Goal: Task Accomplishment & Management: Manage account settings

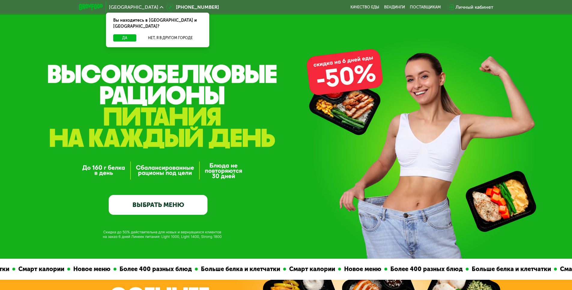
click at [469, 6] on div "Личный кабинет" at bounding box center [475, 7] width 38 height 7
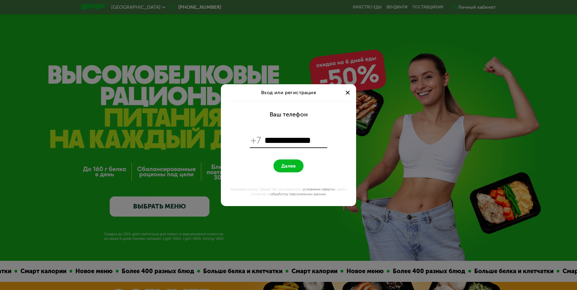
click at [282, 166] on span "Далее" at bounding box center [288, 166] width 14 height 6
click at [266, 142] on input "**********" at bounding box center [295, 140] width 62 height 11
drag, startPoint x: 269, startPoint y: 139, endPoint x: 264, endPoint y: 139, distance: 5.1
click at [264, 139] on div "**********" at bounding box center [289, 140] width 78 height 14
drag, startPoint x: 288, startPoint y: 139, endPoint x: 283, endPoint y: 139, distance: 4.8
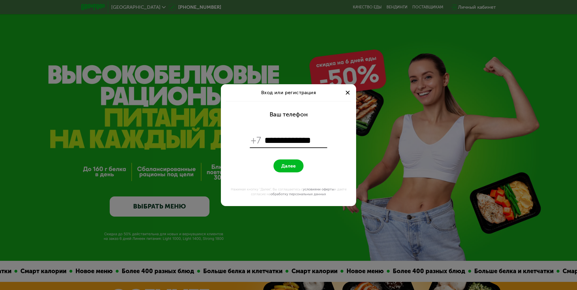
click at [283, 139] on input "**********" at bounding box center [295, 140] width 62 height 11
click at [290, 139] on input "**********" at bounding box center [295, 140] width 62 height 11
drag, startPoint x: 320, startPoint y: 141, endPoint x: 300, endPoint y: 140, distance: 19.8
click at [300, 140] on input "**********" at bounding box center [295, 140] width 62 height 11
type input "**********"
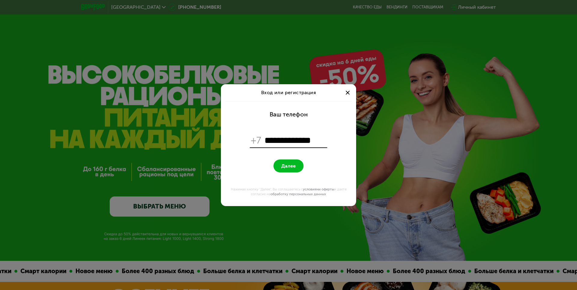
click at [330, 121] on form "**********" at bounding box center [288, 153] width 128 height 105
click at [296, 164] on button "Далее" at bounding box center [288, 165] width 30 height 13
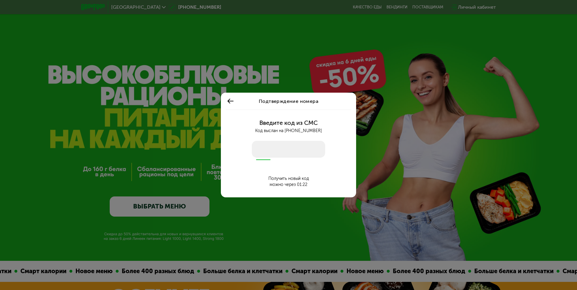
click at [280, 149] on input "number" at bounding box center [288, 149] width 73 height 17
type input "****"
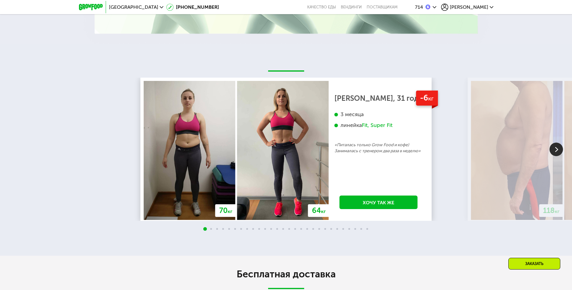
scroll to position [871, 0]
click at [555, 153] on img at bounding box center [557, 150] width 14 height 14
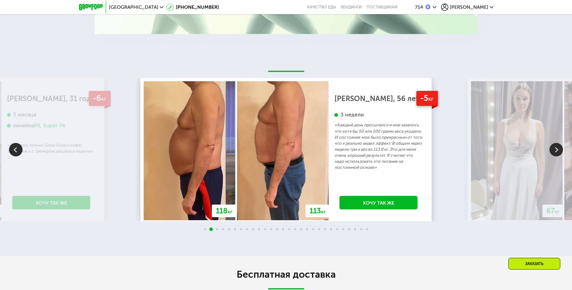
click at [554, 153] on img at bounding box center [557, 150] width 14 height 14
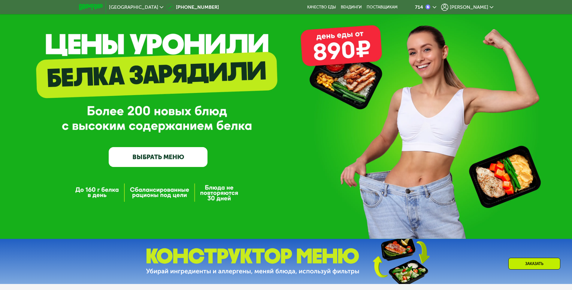
scroll to position [0, 0]
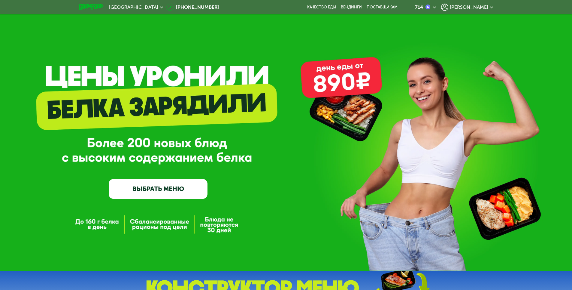
click at [484, 7] on span "[PERSON_NAME]" at bounding box center [469, 7] width 38 height 5
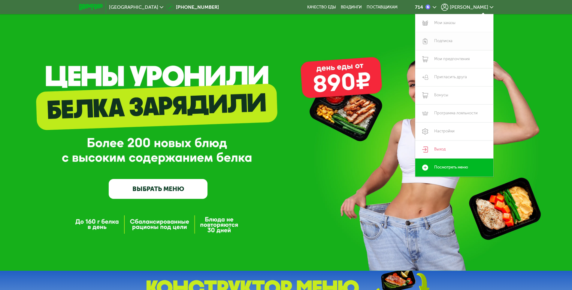
click at [454, 40] on link "Подписка" at bounding box center [455, 41] width 78 height 18
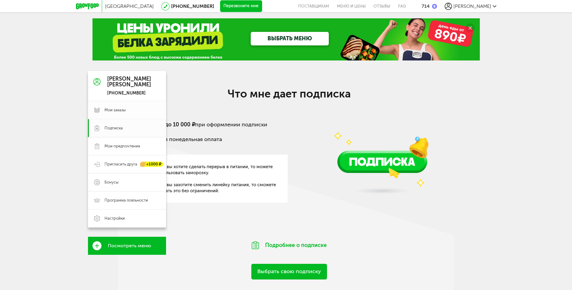
click at [111, 110] on span "Мои заказы" at bounding box center [115, 109] width 21 height 5
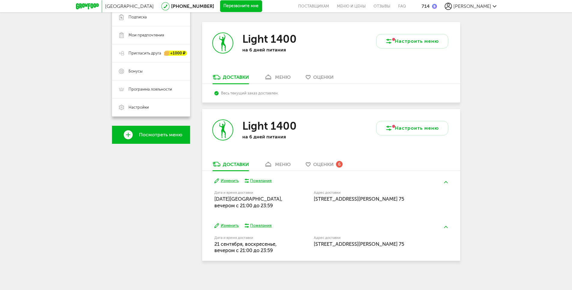
scroll to position [112, 0]
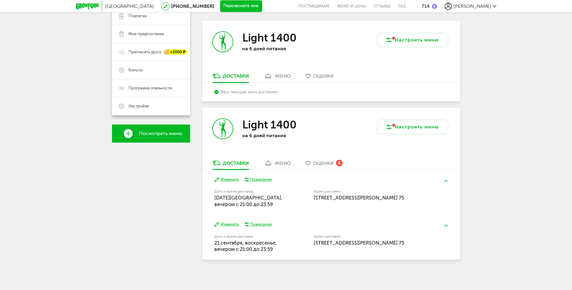
click at [280, 160] on div "меню" at bounding box center [283, 163] width 16 height 6
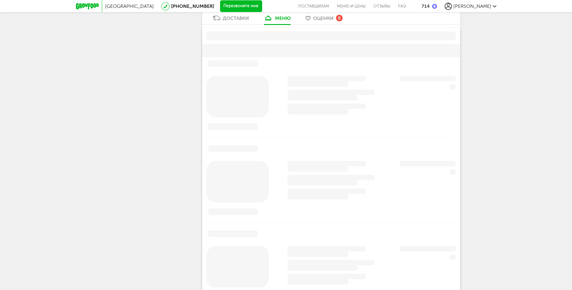
scroll to position [163, 0]
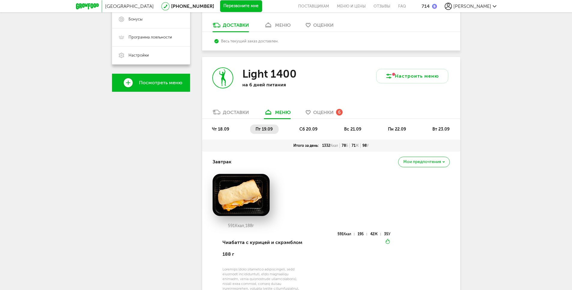
click at [330, 113] on span "Оценки" at bounding box center [323, 112] width 20 height 6
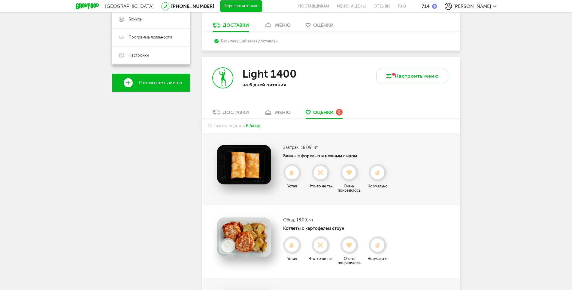
scroll to position [149, 0]
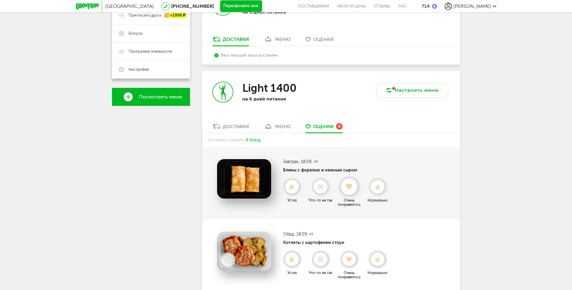
click at [351, 185] on use at bounding box center [349, 187] width 7 height 6
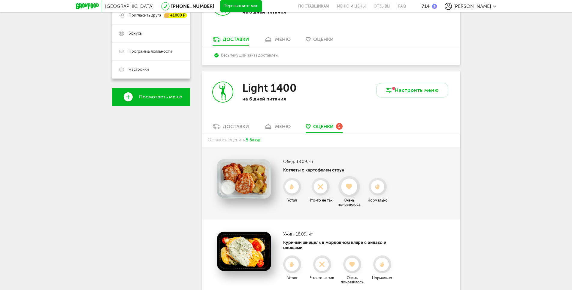
click at [350, 184] on use at bounding box center [349, 187] width 7 height 6
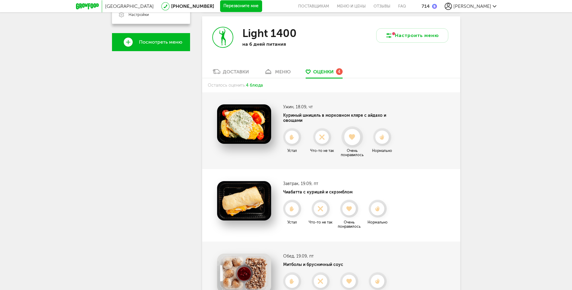
scroll to position [209, 0]
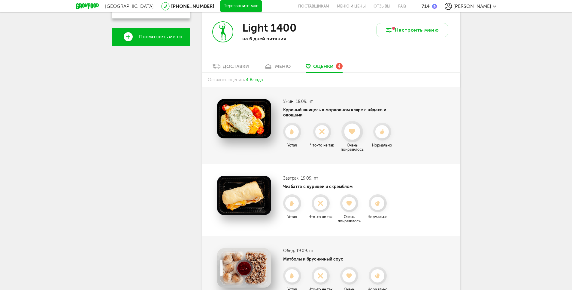
click at [351, 128] on icon at bounding box center [352, 131] width 16 height 7
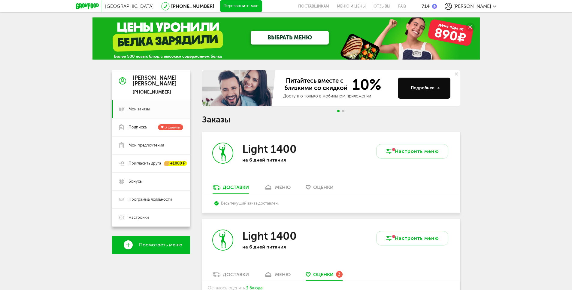
scroll to position [0, 0]
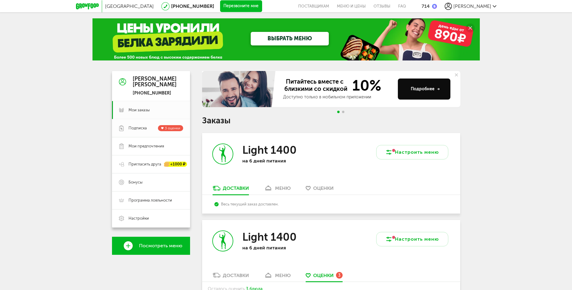
click at [141, 127] on span "Подписка" at bounding box center [138, 127] width 18 height 5
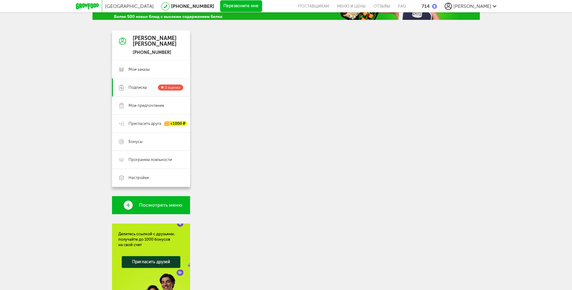
scroll to position [30, 0]
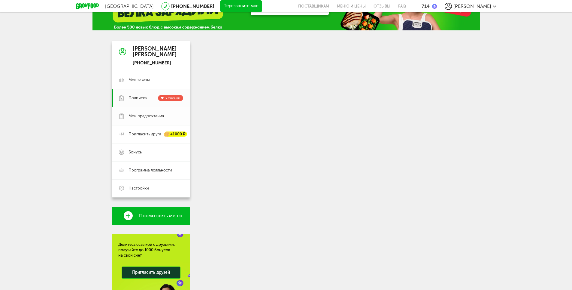
click at [154, 111] on link "Мои предпочтения" at bounding box center [151, 116] width 78 height 18
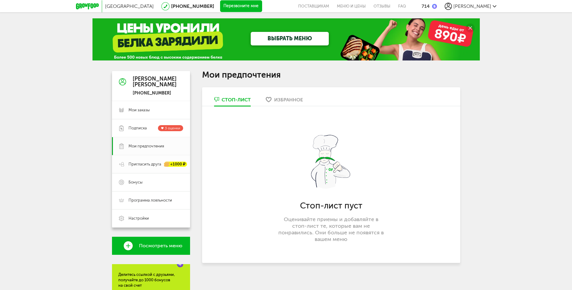
click at [148, 164] on span "Пригласить друга" at bounding box center [145, 163] width 33 height 5
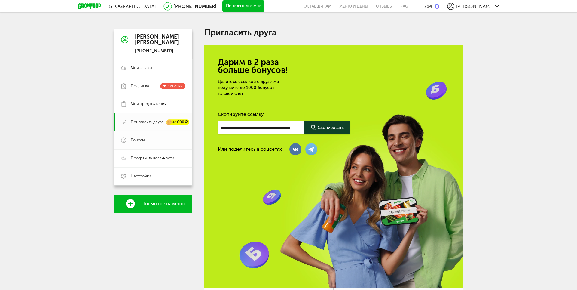
click at [148, 132] on link "Бонусы" at bounding box center [153, 140] width 78 height 18
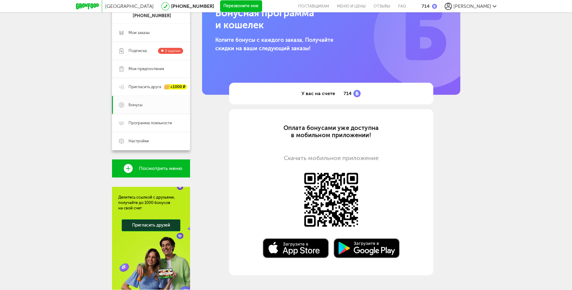
scroll to position [90, 0]
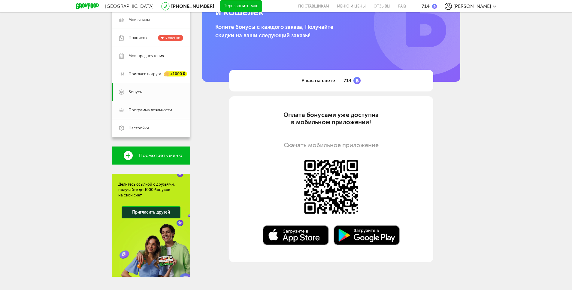
click at [161, 107] on link "Программа лояльности" at bounding box center [151, 110] width 78 height 18
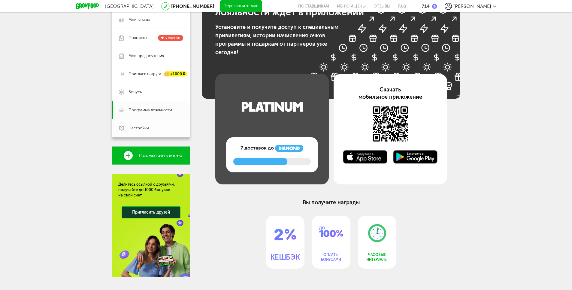
click at [144, 127] on span "Настройки" at bounding box center [139, 127] width 20 height 5
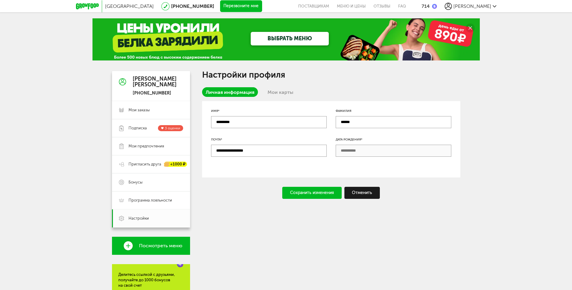
click at [346, 141] on div "Дата рождения*" at bounding box center [394, 139] width 116 height 5
click at [382, 157] on div "**********" at bounding box center [331, 139] width 258 height 76
click at [142, 201] on span "Программа лояльности" at bounding box center [151, 199] width 44 height 5
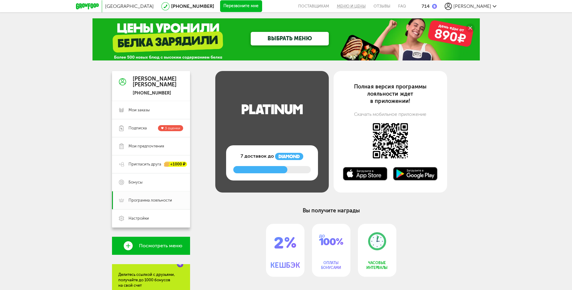
click at [367, 4] on link "Меню и цены" at bounding box center [351, 6] width 37 height 12
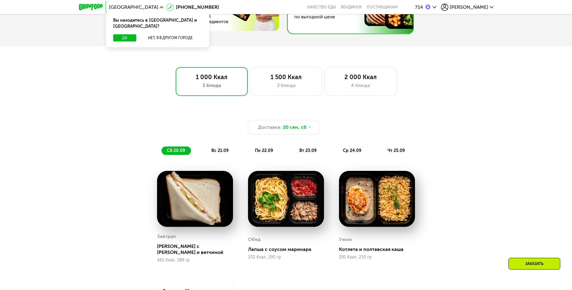
scroll to position [300, 0]
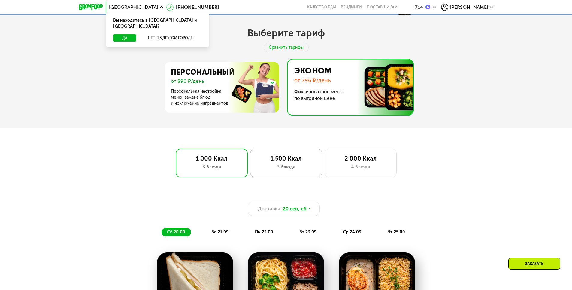
click at [290, 170] on div "3 блюда" at bounding box center [286, 166] width 59 height 7
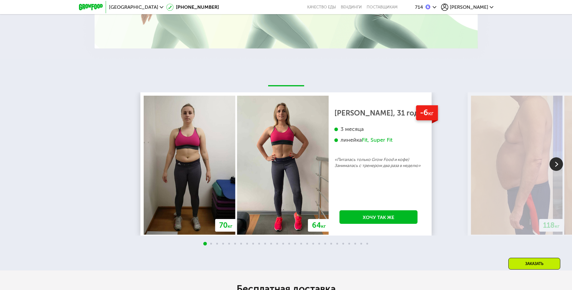
scroll to position [1051, 0]
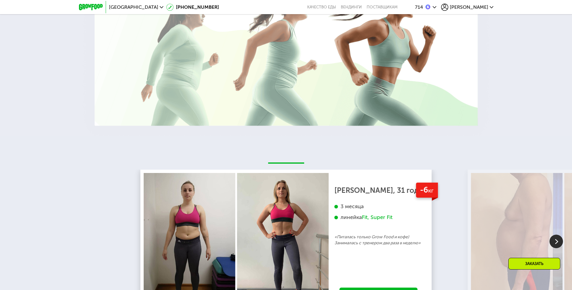
click at [437, 8] on icon at bounding box center [435, 7] width 4 height 4
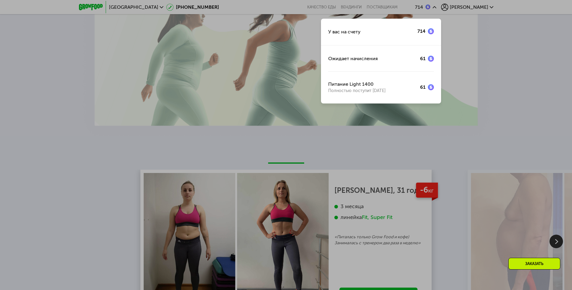
click at [491, 7] on div at bounding box center [286, 145] width 572 height 290
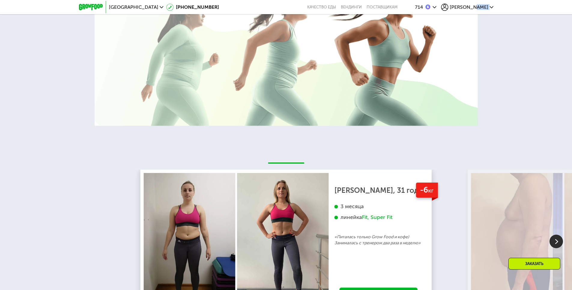
click at [491, 7] on icon at bounding box center [492, 7] width 4 height 4
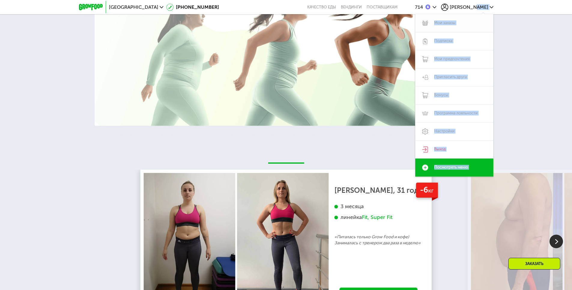
click at [445, 19] on link "Мои заказы" at bounding box center [455, 23] width 78 height 18
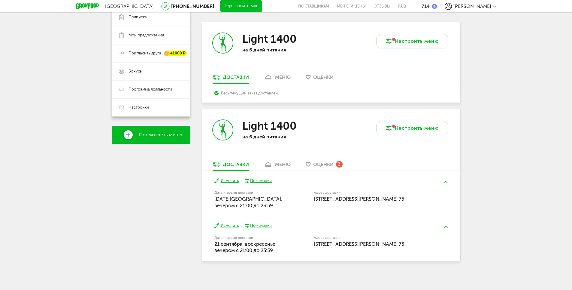
scroll to position [112, 0]
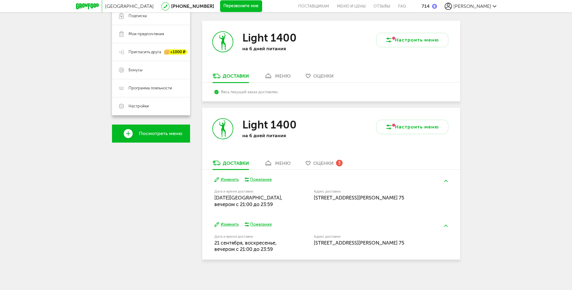
click at [277, 161] on div "меню" at bounding box center [283, 163] width 16 height 6
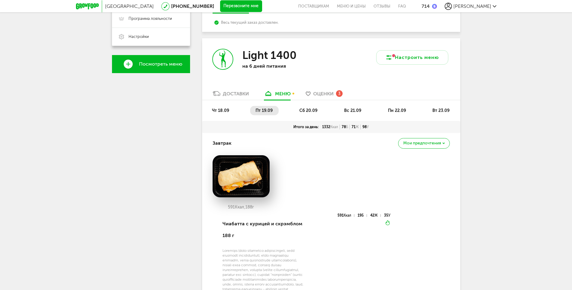
scroll to position [181, 0]
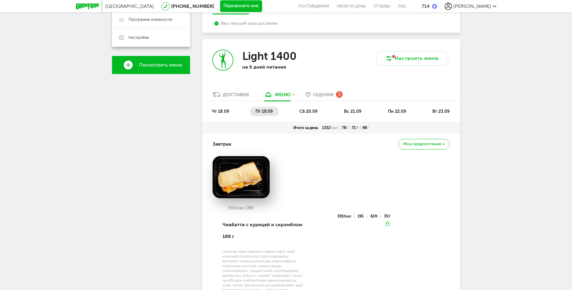
click at [307, 108] on li "сб 20.09" at bounding box center [308, 111] width 29 height 9
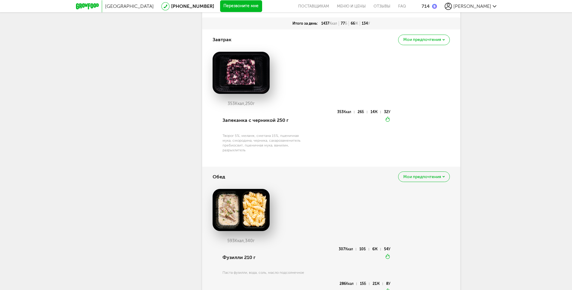
scroll to position [105, 0]
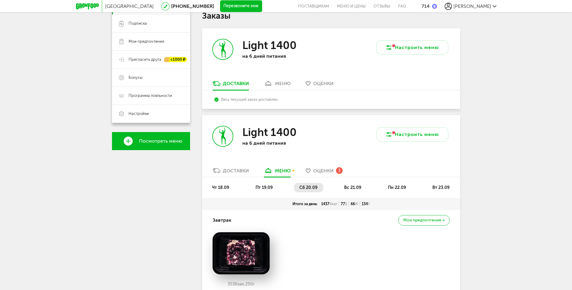
click at [360, 186] on span "вс 21.09" at bounding box center [352, 187] width 17 height 5
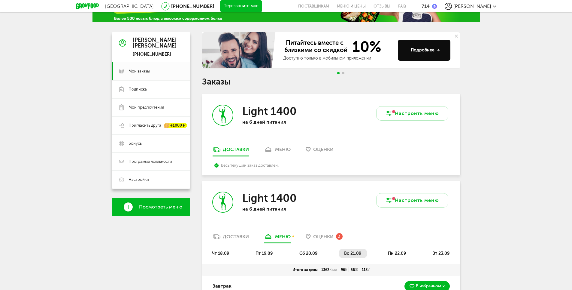
scroll to position [90, 0]
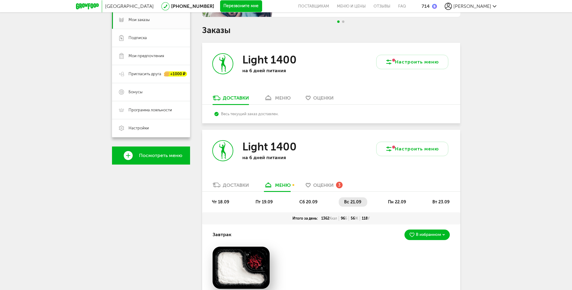
click at [396, 201] on span "пн 22.09" at bounding box center [397, 201] width 18 height 5
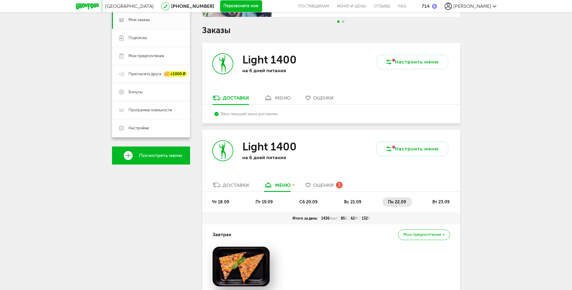
click at [444, 203] on span "вт 23.09" at bounding box center [441, 201] width 17 height 5
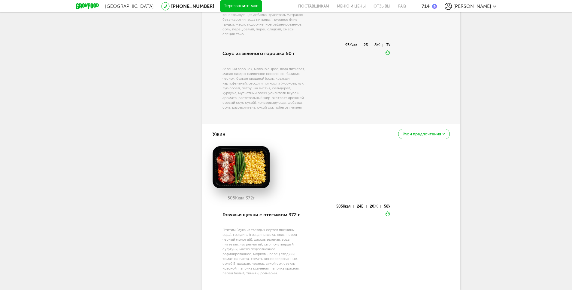
scroll to position [631, 0]
